Goal: Information Seeking & Learning: Check status

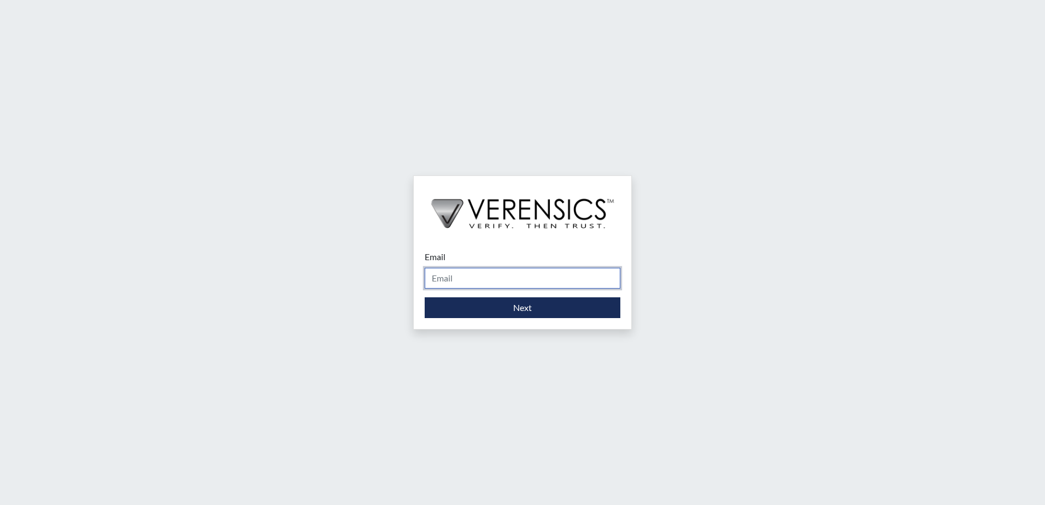
click at [443, 276] on input "Email" at bounding box center [523, 278] width 196 height 21
type input "[PERSON_NAME][EMAIL_ADDRESS][PERSON_NAME][DOMAIN_NAME]"
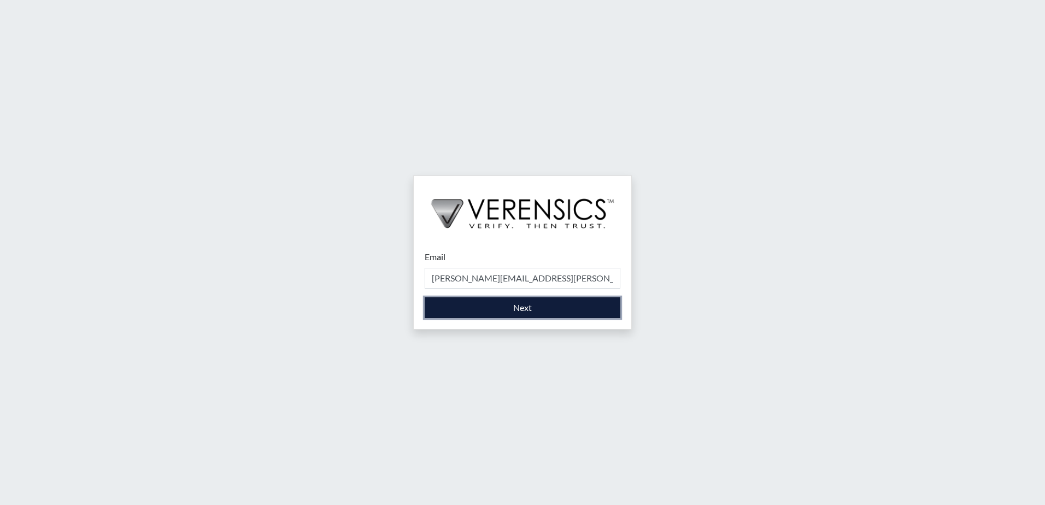
click at [531, 308] on button "Next" at bounding box center [523, 307] width 196 height 21
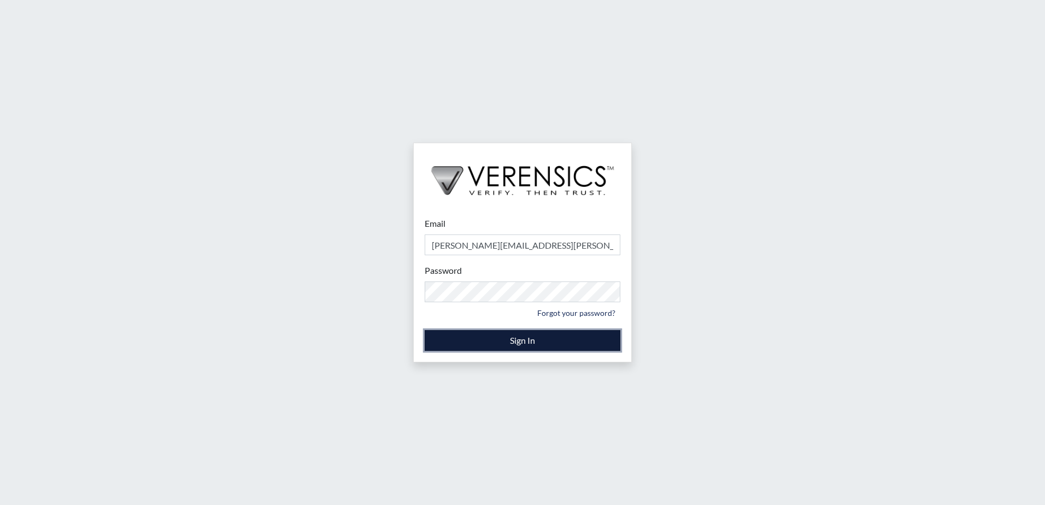
click at [482, 339] on button "Sign In" at bounding box center [523, 340] width 196 height 21
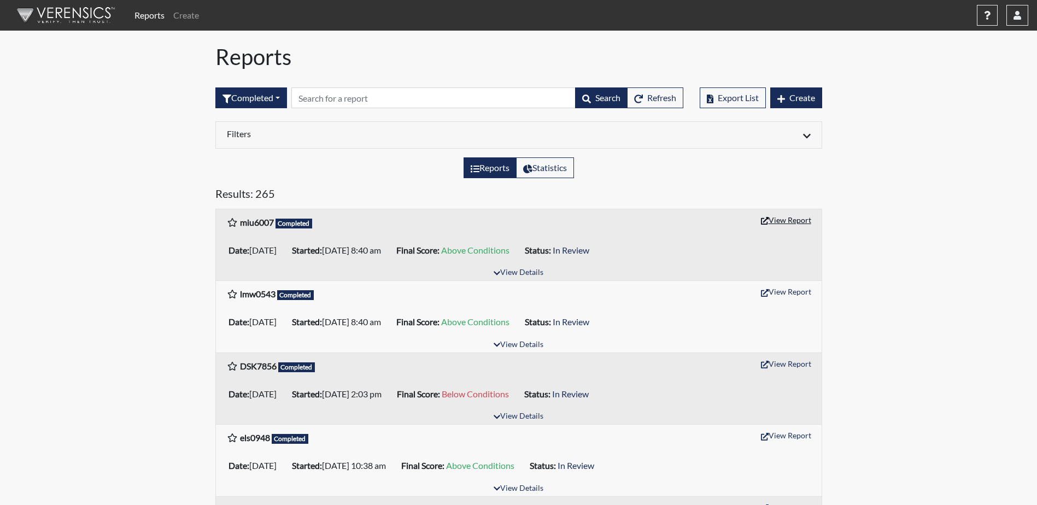
click at [796, 220] on button "View Report" at bounding box center [786, 220] width 60 height 17
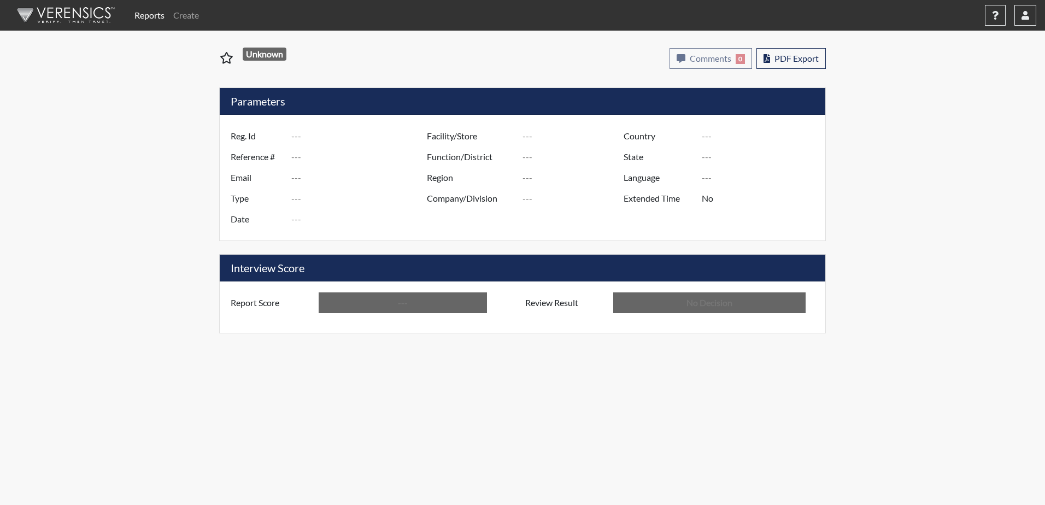
type input "miu6007"
type input "51730"
type input "---"
type input "Corrections Pre-Employment"
type input "Oct 15, 2025"
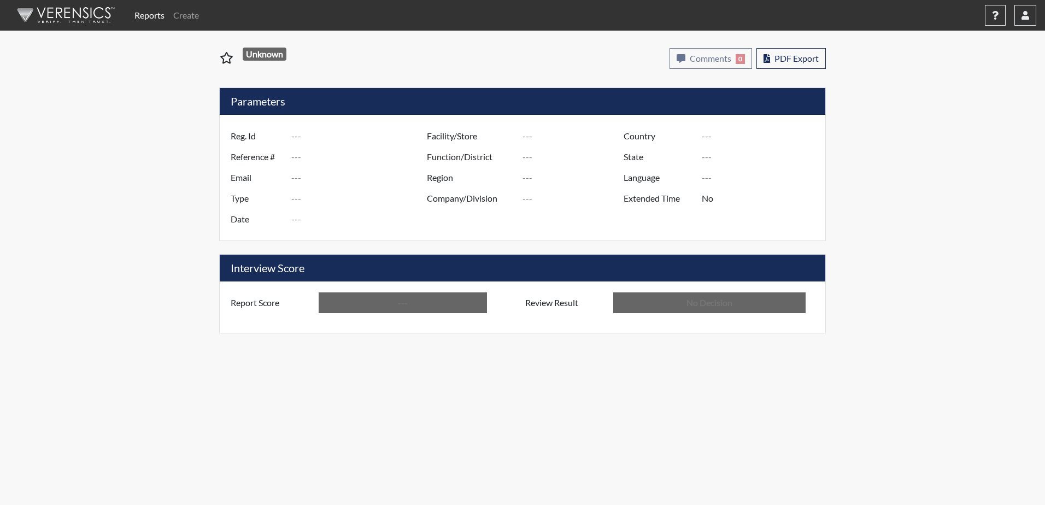
type input "[PERSON_NAME]"
type input "[GEOGRAPHIC_DATA]"
type input "[US_STATE]"
type input "English"
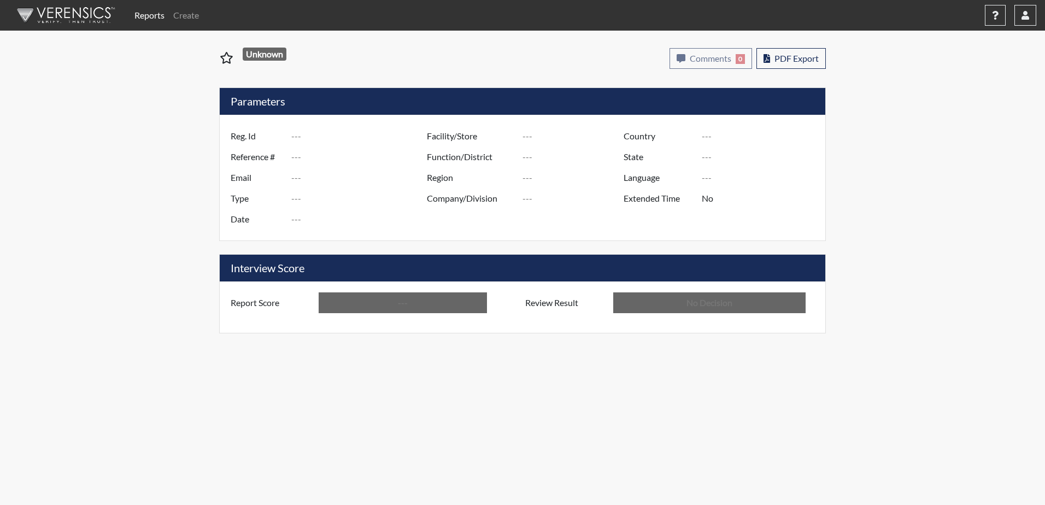
type input "Above Conditions"
type input "In Review"
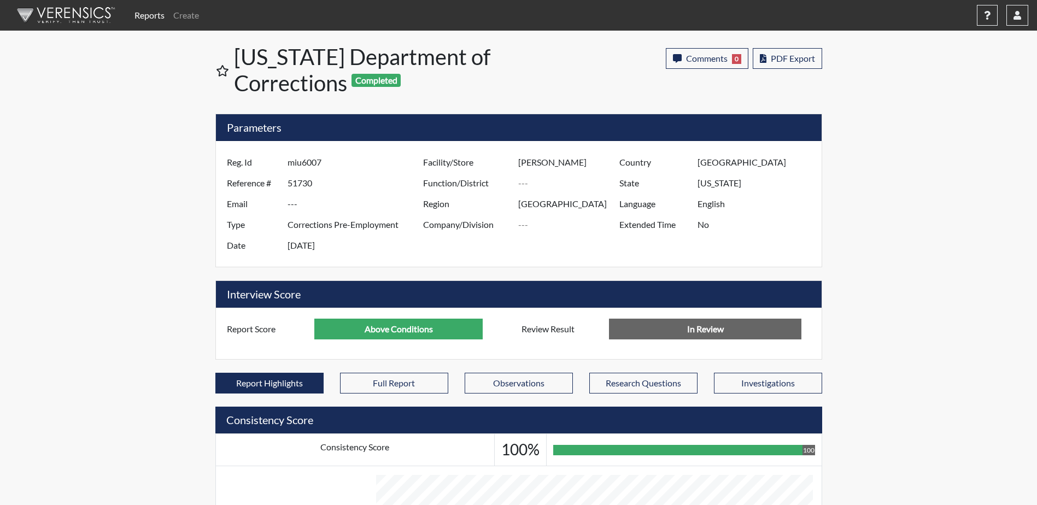
scroll to position [546562, 546289]
click at [1022, 14] on button "button" at bounding box center [1018, 15] width 22 height 21
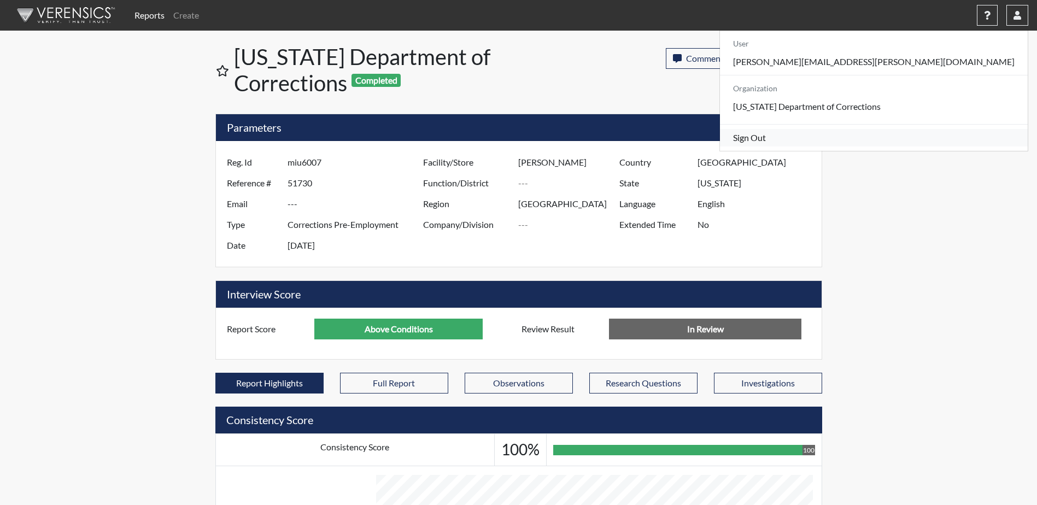
click at [941, 147] on link "Sign Out" at bounding box center [874, 137] width 308 height 17
